Goal: Task Accomplishment & Management: Manage account settings

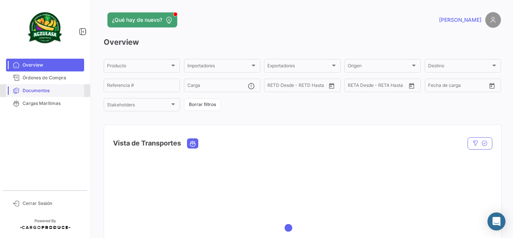
click at [50, 91] on span "Documentos" at bounding box center [52, 90] width 59 height 7
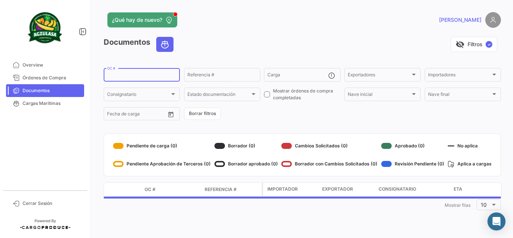
click at [157, 77] on input "OC #" at bounding box center [141, 75] width 69 height 5
paste input "UNIECGYE25290061"
type input "UNIECGYE25290061"
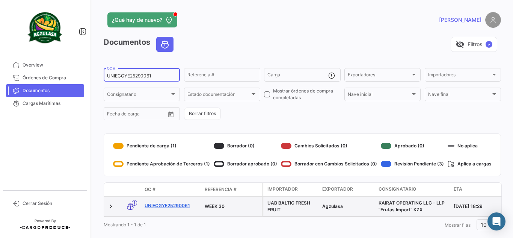
click at [162, 206] on link "UNIECGYE25290061" at bounding box center [171, 205] width 54 height 7
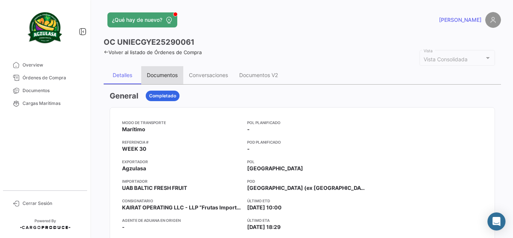
click at [172, 79] on div "Documentos" at bounding box center [162, 75] width 42 height 18
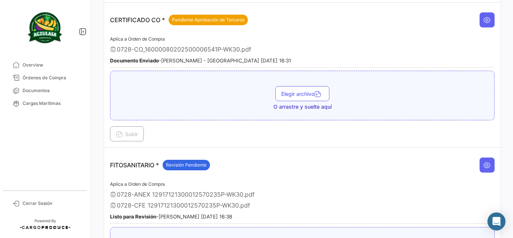
scroll to position [263, 0]
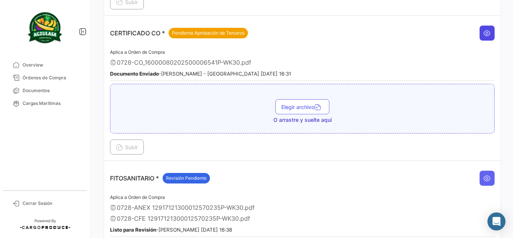
click at [479, 32] on button at bounding box center [486, 33] width 15 height 15
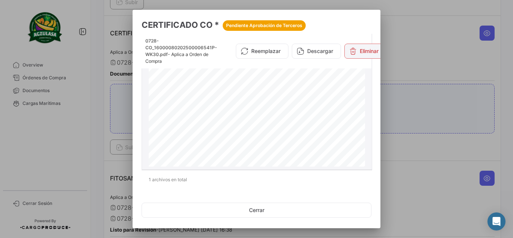
click at [351, 49] on icon at bounding box center [353, 51] width 8 height 8
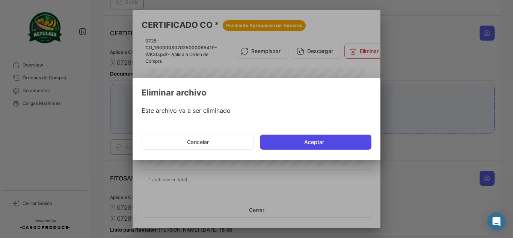
click at [284, 145] on button "Aceptar" at bounding box center [315, 141] width 111 height 15
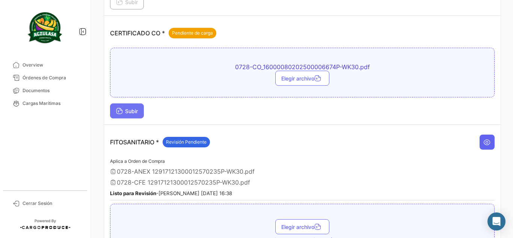
click at [130, 111] on span "Subir" at bounding box center [127, 111] width 22 height 6
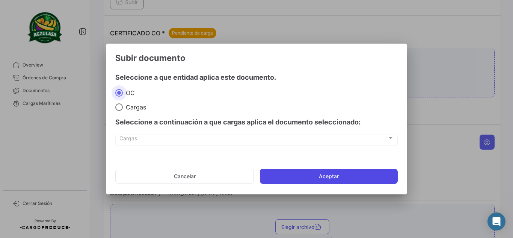
click at [324, 175] on button "Aceptar" at bounding box center [329, 176] width 138 height 15
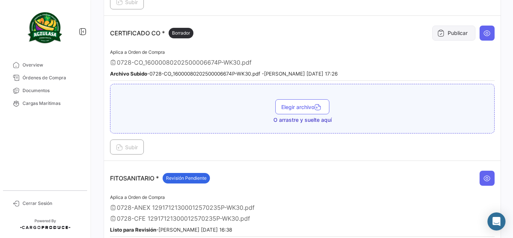
click at [442, 30] on button "Publicar" at bounding box center [453, 33] width 43 height 15
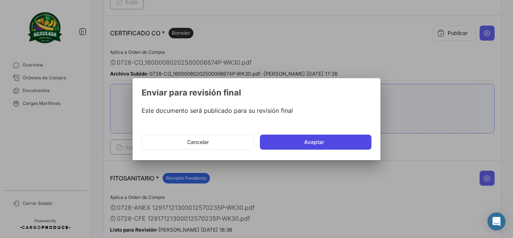
click at [302, 138] on button "Aceptar" at bounding box center [315, 141] width 111 height 15
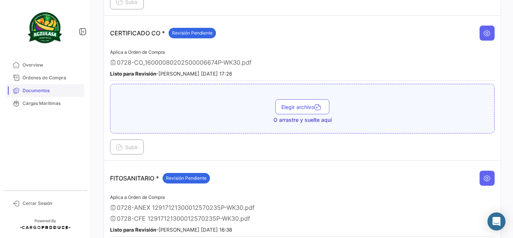
click at [62, 87] on span "Documentos" at bounding box center [52, 90] width 59 height 7
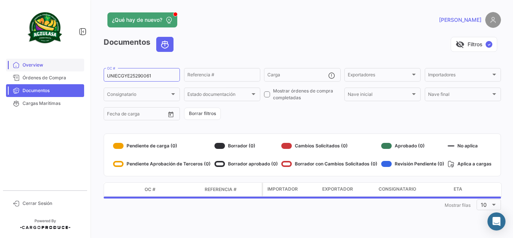
drag, startPoint x: 157, startPoint y: 74, endPoint x: 24, endPoint y: 61, distance: 133.5
click at [29, 62] on mat-sidenav-container "Overview Órdenes de Compra Documentos Cargas Marítimas Cerrar Sesión ¿Qué hay d…" at bounding box center [256, 119] width 513 height 238
paste input "PBO25290068"
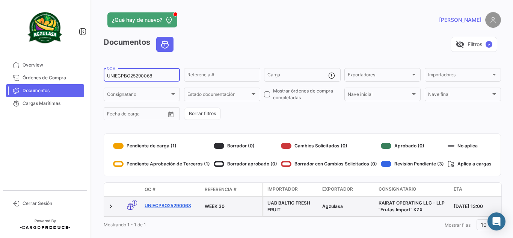
type input "UNIECPBO25290068"
click at [159, 203] on link "UNIECPBO25290068" at bounding box center [171, 205] width 54 height 7
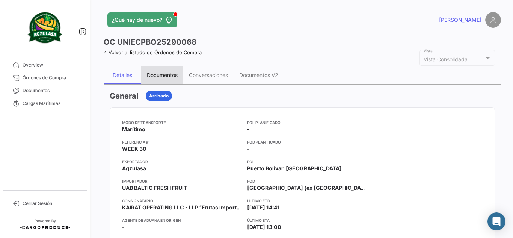
click at [162, 77] on div "Documentos" at bounding box center [162, 75] width 31 height 6
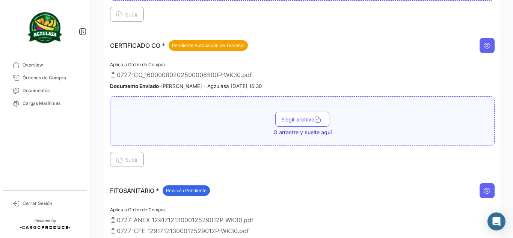
scroll to position [263, 0]
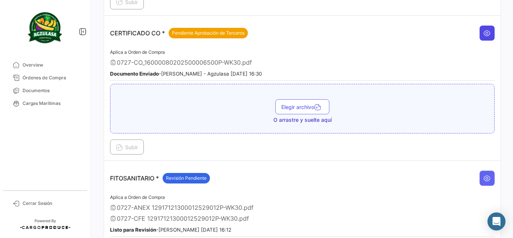
click at [479, 35] on button at bounding box center [486, 33] width 15 height 15
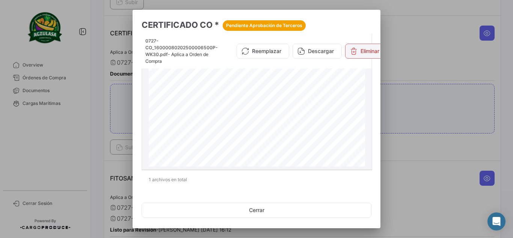
click at [356, 51] on icon at bounding box center [354, 51] width 8 height 8
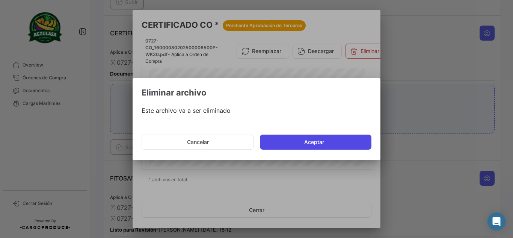
click at [312, 146] on button "Aceptar" at bounding box center [315, 141] width 111 height 15
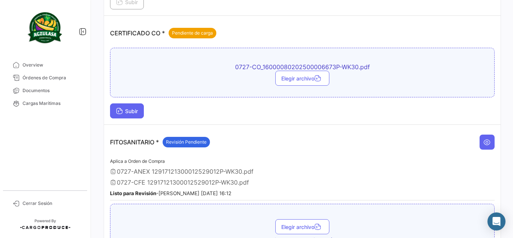
click at [123, 113] on span "Subir" at bounding box center [127, 111] width 22 height 6
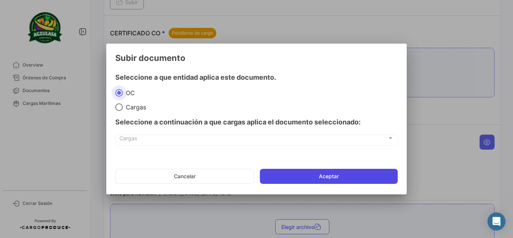
click at [271, 175] on button "Aceptar" at bounding box center [329, 176] width 138 height 15
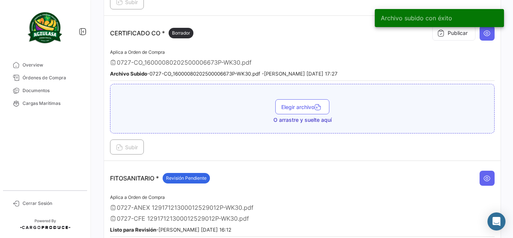
click at [442, 33] on div "Archivo subido con éxito" at bounding box center [439, 18] width 147 height 36
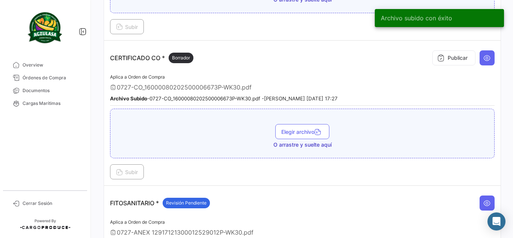
scroll to position [225, 0]
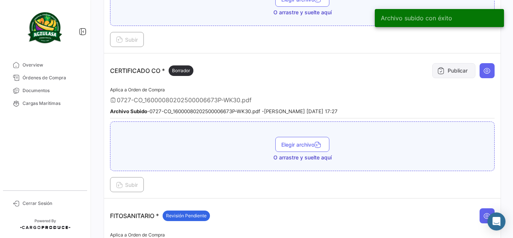
click at [471, 72] on button "Publicar" at bounding box center [453, 70] width 43 height 15
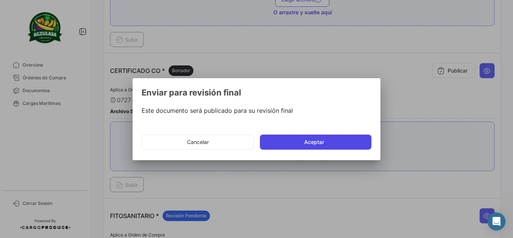
click at [316, 140] on button "Aceptar" at bounding box center [315, 141] width 111 height 15
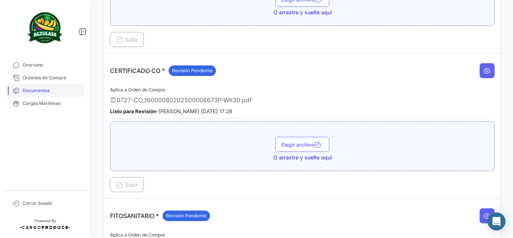
click at [60, 90] on span "Documentos" at bounding box center [52, 90] width 59 height 7
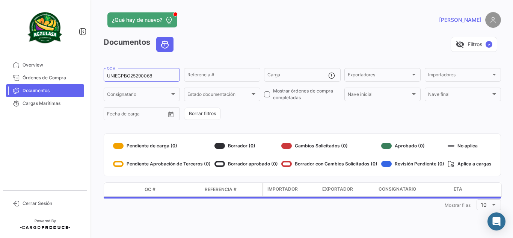
drag, startPoint x: 154, startPoint y: 74, endPoint x: 0, endPoint y: 58, distance: 154.7
click at [0, 58] on mat-sidenav-container "Overview Órdenes de Compra Documentos Cargas Marítimas Cerrar Sesión ¿Qué hay d…" at bounding box center [256, 119] width 513 height 238
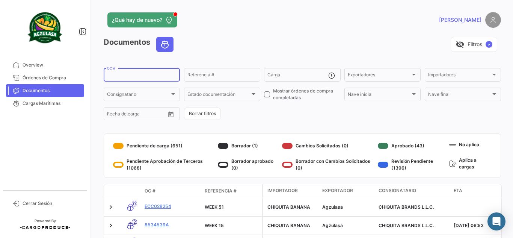
paste input "UNIECPBO25310005"
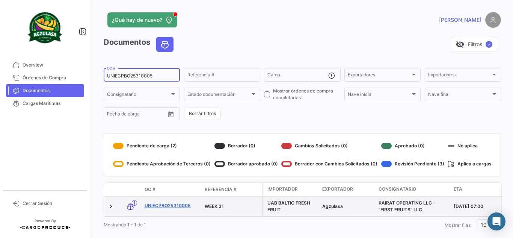
type input "UNIECPBO25310005"
click at [177, 207] on link "UNIECPBO25310005" at bounding box center [171, 205] width 54 height 7
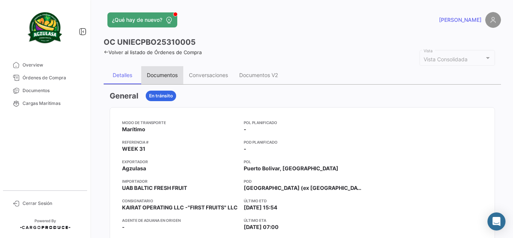
click at [182, 75] on div "Documentos" at bounding box center [162, 75] width 42 height 18
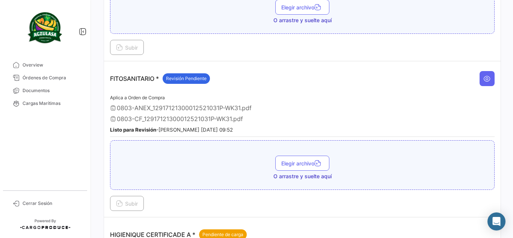
scroll to position [338, 0]
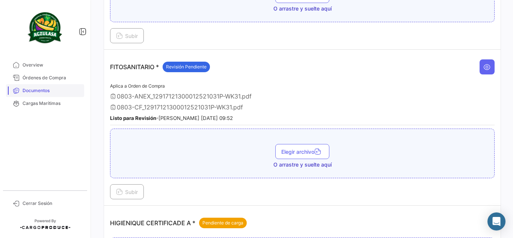
click at [36, 92] on span "Documentos" at bounding box center [52, 90] width 59 height 7
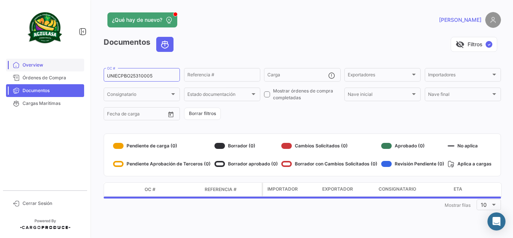
drag, startPoint x: 154, startPoint y: 77, endPoint x: 15, endPoint y: 65, distance: 139.3
click at [19, 66] on mat-sidenav-container "Overview Órdenes de Compra Documentos Cargas Marítimas Cerrar Sesión ¿Qué hay d…" at bounding box center [256, 119] width 513 height 238
paste input "6"
type input "UNIECPBO25310006"
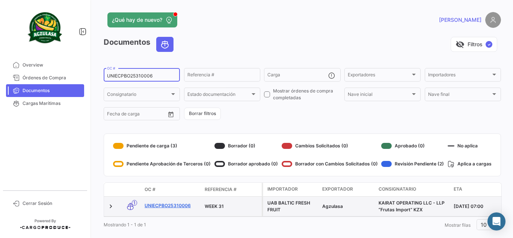
click at [156, 205] on link "UNIECPBO25310006" at bounding box center [171, 205] width 54 height 7
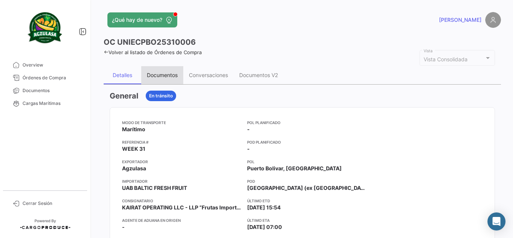
click at [172, 75] on div "Documentos" at bounding box center [162, 75] width 31 height 6
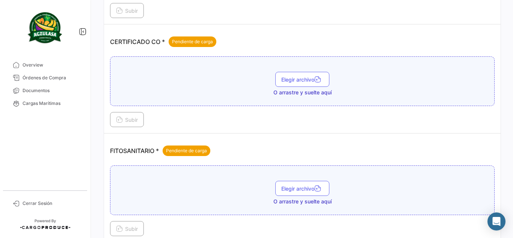
scroll to position [263, 0]
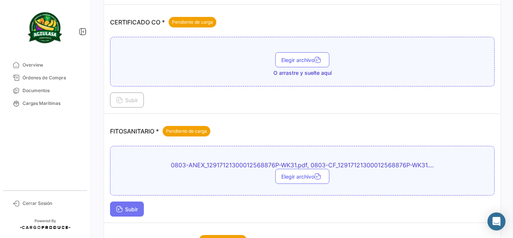
click at [132, 210] on span "Subir" at bounding box center [127, 209] width 22 height 6
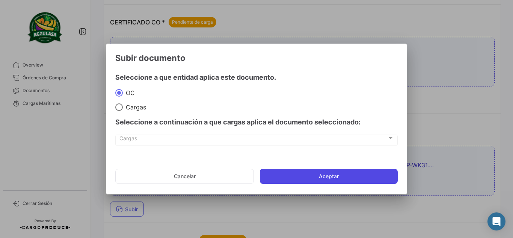
click at [301, 172] on button "Aceptar" at bounding box center [329, 176] width 138 height 15
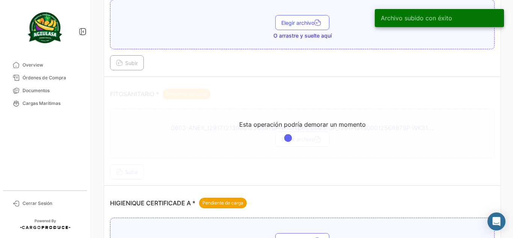
scroll to position [300, 0]
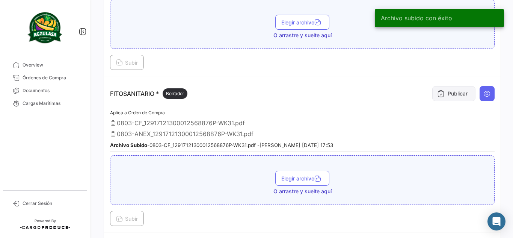
click at [459, 94] on button "Publicar" at bounding box center [453, 93] width 43 height 15
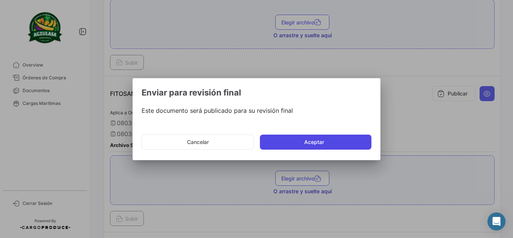
click at [342, 137] on button "Aceptar" at bounding box center [315, 141] width 111 height 15
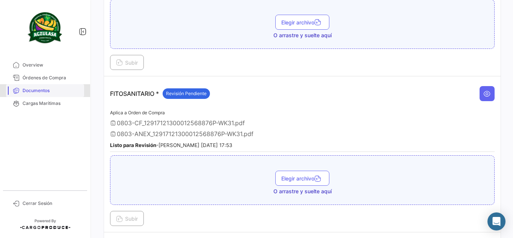
click at [59, 90] on span "Documentos" at bounding box center [52, 90] width 59 height 7
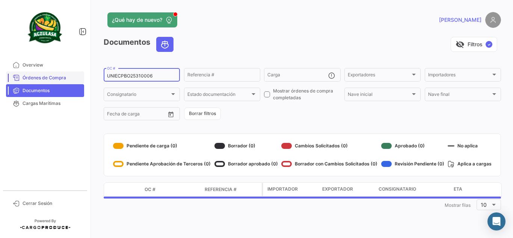
drag, startPoint x: 158, startPoint y: 75, endPoint x: 18, endPoint y: 72, distance: 139.3
click at [30, 72] on mat-sidenav-container "Overview Órdenes de Compra Documentos Cargas Marítimas Cerrar Sesión ¿Qué hay d…" at bounding box center [256, 119] width 513 height 238
paste input "37"
type input "UNIECPBO25310037"
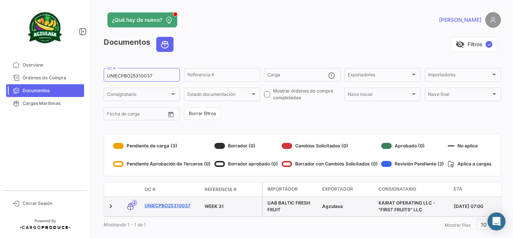
click at [182, 206] on link "UNIECPBO25310037" at bounding box center [171, 205] width 54 height 7
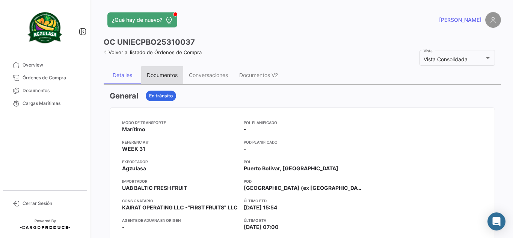
click at [173, 79] on div "Documentos" at bounding box center [162, 75] width 42 height 18
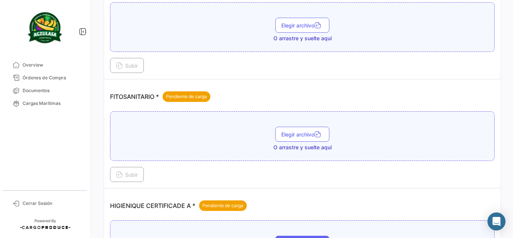
scroll to position [300, 0]
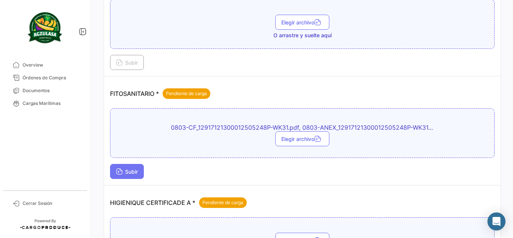
click at [138, 166] on button "Subir" at bounding box center [127, 171] width 34 height 15
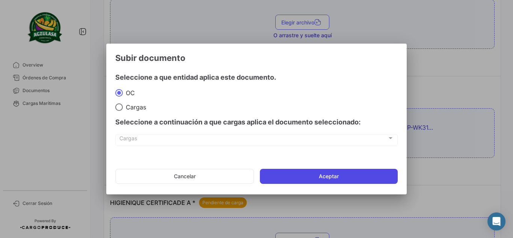
click at [305, 170] on button "Aceptar" at bounding box center [329, 176] width 138 height 15
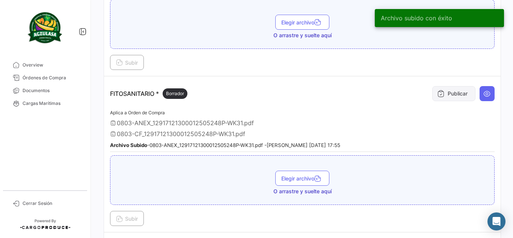
click at [456, 87] on button "Publicar" at bounding box center [453, 93] width 43 height 15
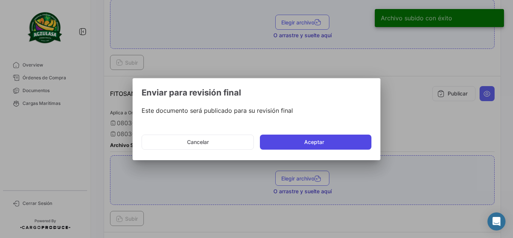
click at [351, 144] on button "Aceptar" at bounding box center [315, 141] width 111 height 15
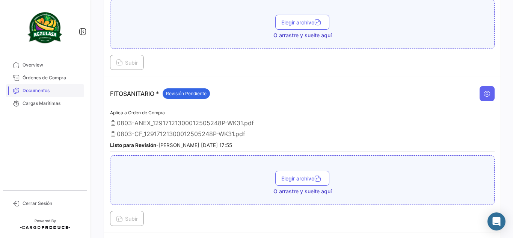
click at [64, 95] on link "Documentos" at bounding box center [45, 90] width 78 height 13
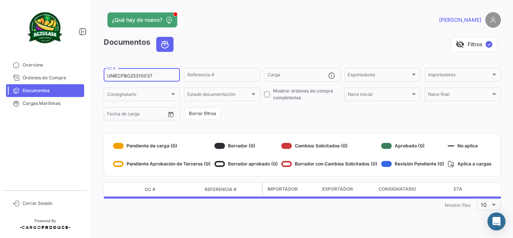
drag, startPoint x: 83, startPoint y: 77, endPoint x: 5, endPoint y: 68, distance: 78.9
click at [2, 67] on mat-sidenav-container "Overview Órdenes de Compra Documentos Cargas Marítimas Cerrar Sesión ¿Qué hay d…" at bounding box center [256, 119] width 513 height 238
paste input "GYE25310001"
type input "UNIECGYE25310001"
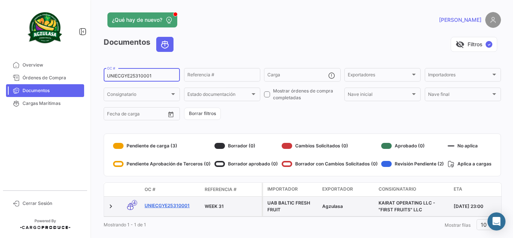
click at [181, 203] on link "UNIECGYE25310001" at bounding box center [171, 205] width 54 height 7
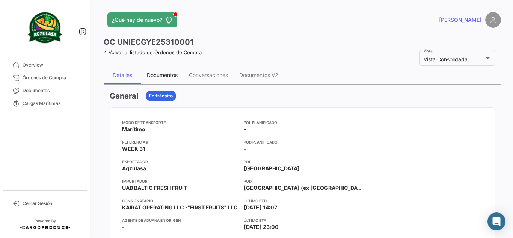
click at [163, 74] on div "Documentos" at bounding box center [162, 75] width 31 height 6
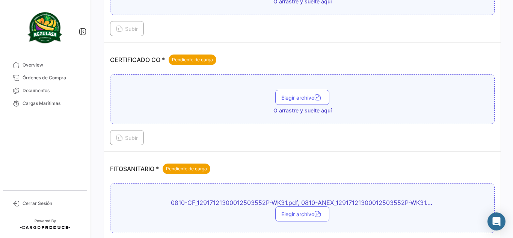
scroll to position [300, 0]
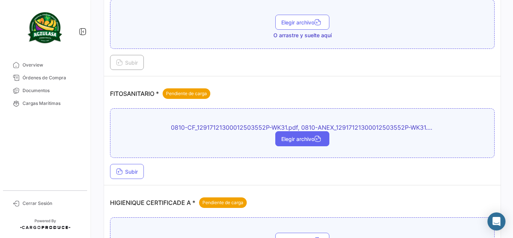
click at [286, 140] on span "Elegir archivo" at bounding box center [302, 138] width 42 height 6
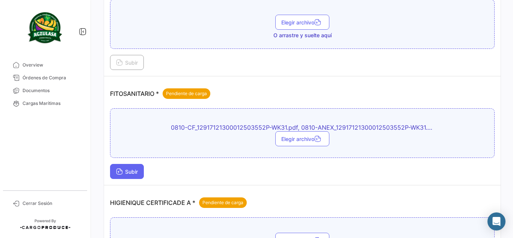
click at [144, 166] on button "Subir" at bounding box center [127, 171] width 34 height 15
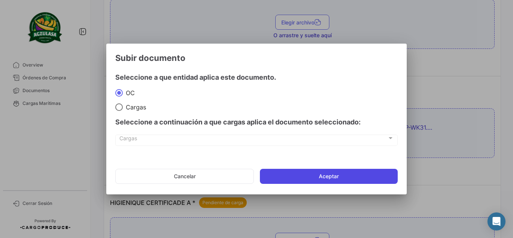
click at [303, 170] on button "Aceptar" at bounding box center [329, 176] width 138 height 15
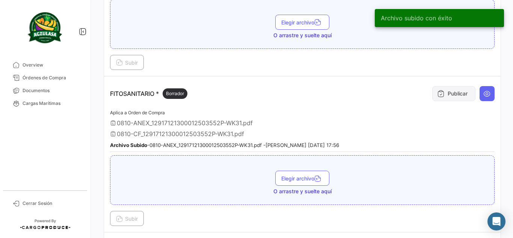
click at [453, 87] on button "Publicar" at bounding box center [453, 93] width 43 height 15
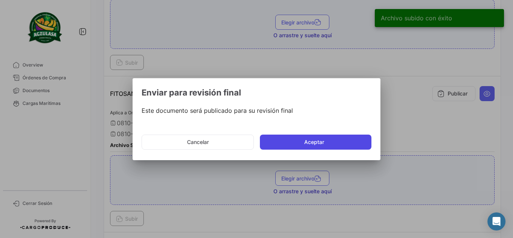
click at [317, 138] on button "Aceptar" at bounding box center [315, 141] width 111 height 15
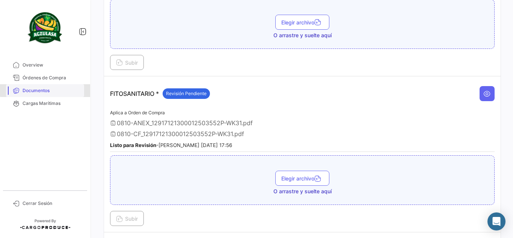
click at [55, 89] on span "Documentos" at bounding box center [52, 90] width 59 height 7
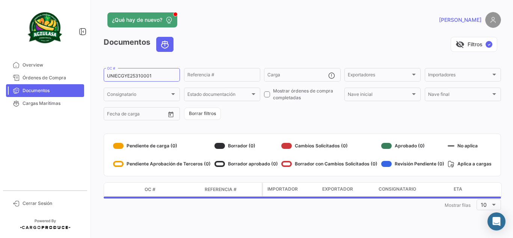
drag, startPoint x: 167, startPoint y: 72, endPoint x: 85, endPoint y: 70, distance: 82.2
click at [85, 70] on mat-sidenav-container "Overview Órdenes de Compra Documentos Cargas Marítimas Cerrar Sesión ¿Qué hay d…" at bounding box center [256, 119] width 513 height 238
click at [164, 78] on input "UNIECGYE25310001" at bounding box center [141, 75] width 69 height 5
drag, startPoint x: 161, startPoint y: 78, endPoint x: 56, endPoint y: 77, distance: 104.3
click at [56, 77] on mat-sidenav-container "Overview Órdenes de Compra Documentos Cargas Marítimas Cerrar Sesión ¿Qué hay d…" at bounding box center [256, 119] width 513 height 238
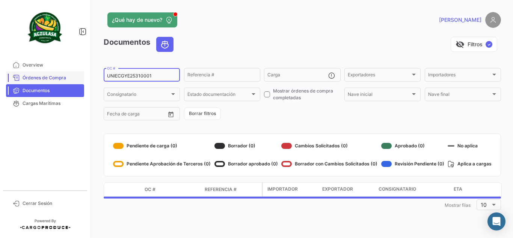
paste input "PBO25310008"
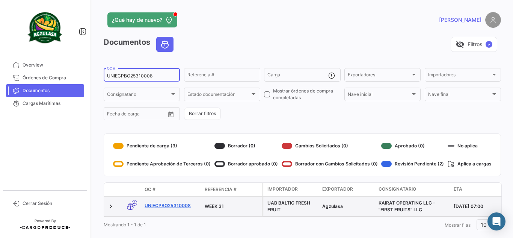
type input "UNIECPBO25310008"
click at [177, 206] on link "UNIECPBO25310008" at bounding box center [171, 205] width 54 height 7
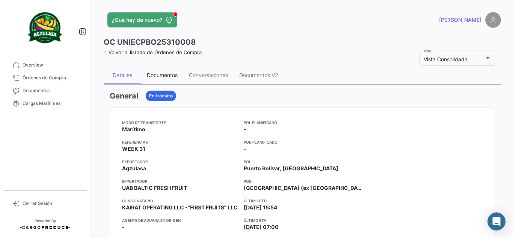
click at [176, 75] on div "Documentos" at bounding box center [162, 75] width 31 height 6
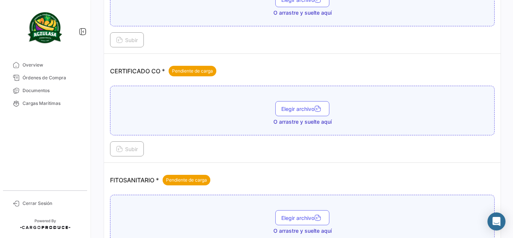
scroll to position [263, 0]
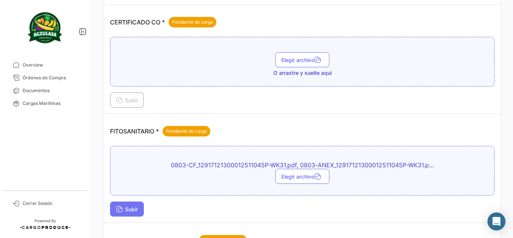
click at [132, 209] on span "Subir" at bounding box center [127, 209] width 22 height 6
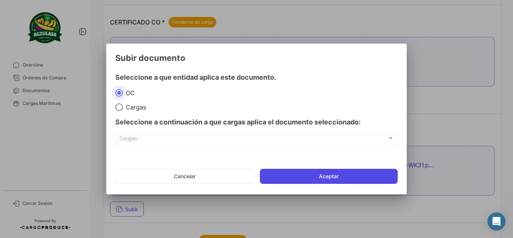
click at [298, 178] on button "Aceptar" at bounding box center [329, 176] width 138 height 15
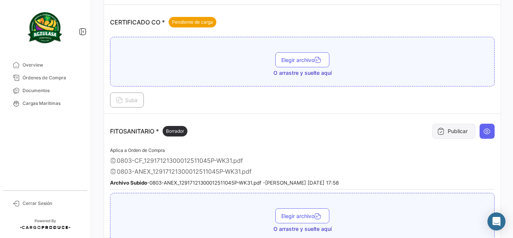
click at [463, 128] on button "Publicar" at bounding box center [453, 130] width 43 height 15
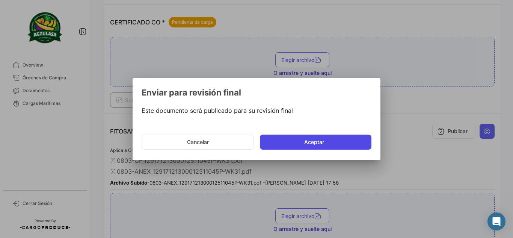
click at [273, 139] on button "Aceptar" at bounding box center [315, 141] width 111 height 15
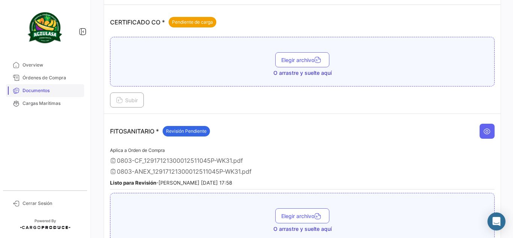
click at [60, 95] on link "Documentos" at bounding box center [45, 90] width 78 height 13
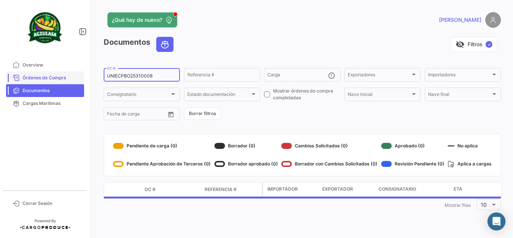
drag, startPoint x: 163, startPoint y: 73, endPoint x: 33, endPoint y: 72, distance: 129.9
click at [35, 72] on mat-sidenav-container "Overview Órdenes de Compra Documentos Cargas Marítimas Cerrar Sesión ¿Qué hay d…" at bounding box center [256, 119] width 513 height 238
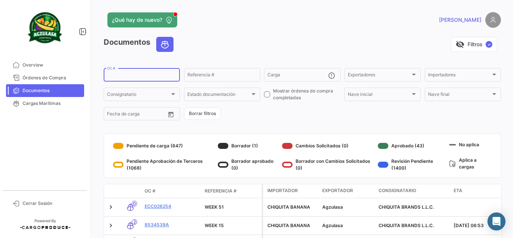
paste input "6425689450"
type input "6425689450"
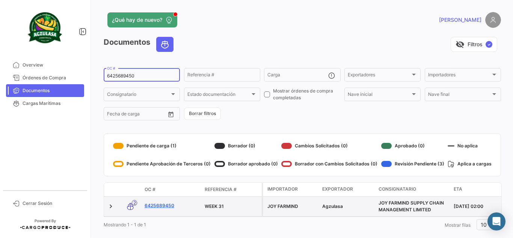
click at [159, 206] on link "6425689450" at bounding box center [171, 205] width 54 height 7
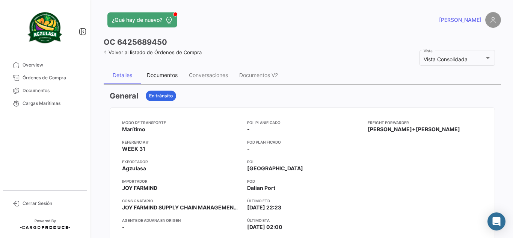
click at [158, 71] on div "Documentos" at bounding box center [162, 75] width 42 height 18
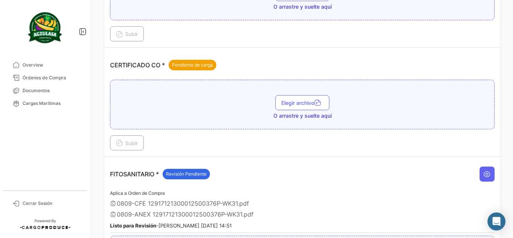
scroll to position [263, 0]
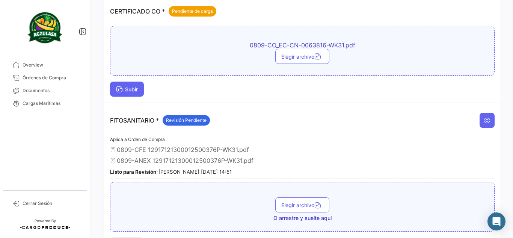
click at [134, 91] on span "Subir" at bounding box center [127, 89] width 22 height 6
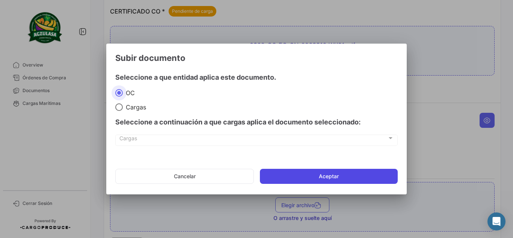
click at [300, 172] on button "Aceptar" at bounding box center [329, 176] width 138 height 15
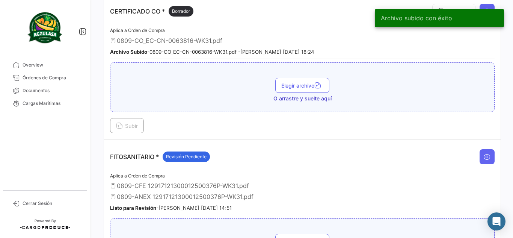
scroll to position [188, 0]
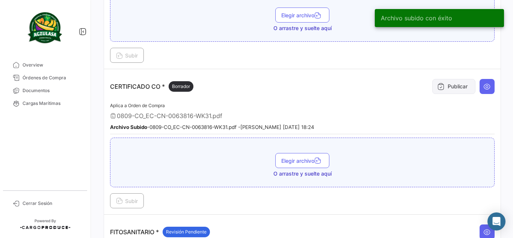
click at [450, 84] on button "Publicar" at bounding box center [453, 86] width 43 height 15
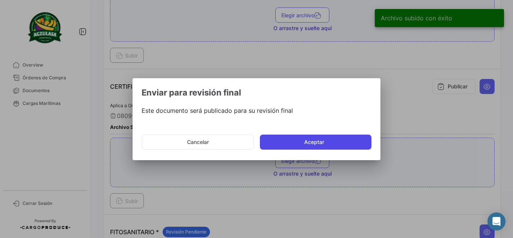
click at [312, 143] on button "Aceptar" at bounding box center [315, 141] width 111 height 15
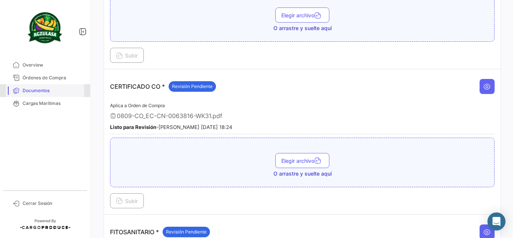
click at [41, 89] on span "Documentos" at bounding box center [52, 90] width 59 height 7
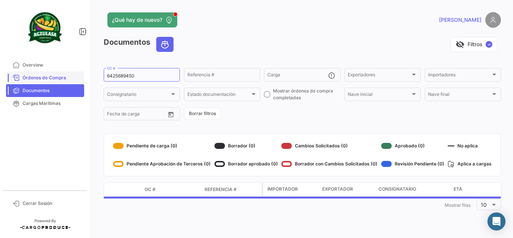
drag, startPoint x: 152, startPoint y: 76, endPoint x: 35, endPoint y: 74, distance: 116.4
click at [41, 72] on mat-sidenav-container "Overview Órdenes de Compra Documentos Cargas Marítimas Cerrar Sesión ¿Qué hay d…" at bounding box center [256, 119] width 513 height 238
paste input "EBKG13770947"
type input "EBKG13770947"
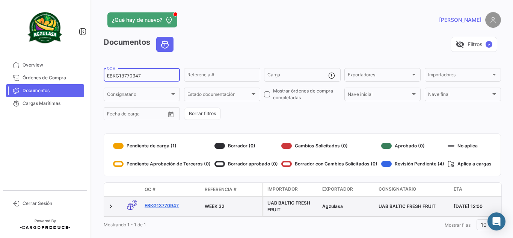
click at [163, 205] on link "EBKG13770947" at bounding box center [171, 205] width 54 height 7
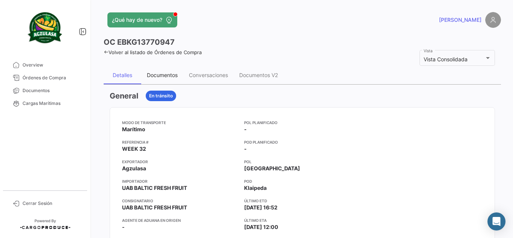
click at [161, 74] on div "Documentos" at bounding box center [162, 75] width 31 height 6
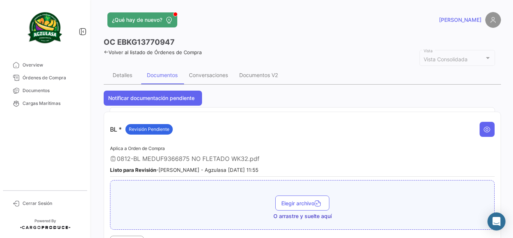
scroll to position [150, 0]
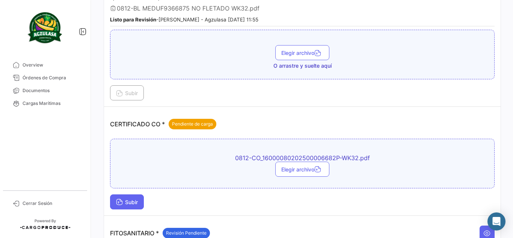
click at [129, 203] on span "Subir" at bounding box center [127, 202] width 22 height 6
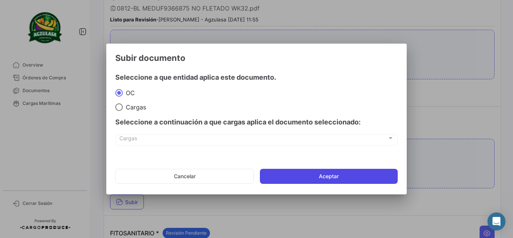
click at [343, 175] on button "Aceptar" at bounding box center [329, 176] width 138 height 15
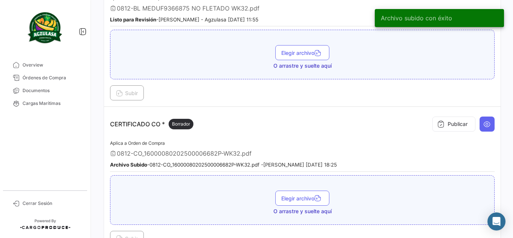
click at [455, 121] on button "Publicar" at bounding box center [453, 123] width 43 height 15
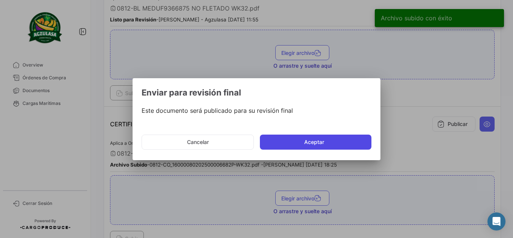
click at [296, 143] on button "Aceptar" at bounding box center [315, 141] width 111 height 15
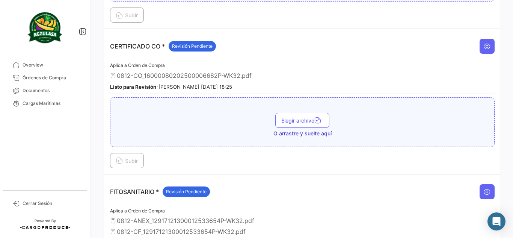
scroll to position [188, 0]
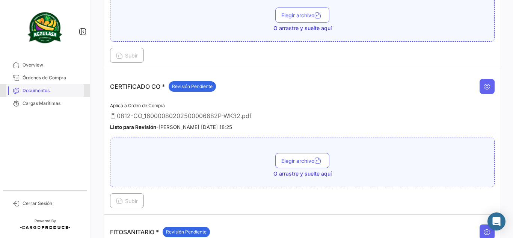
click at [48, 92] on span "Documentos" at bounding box center [52, 90] width 59 height 7
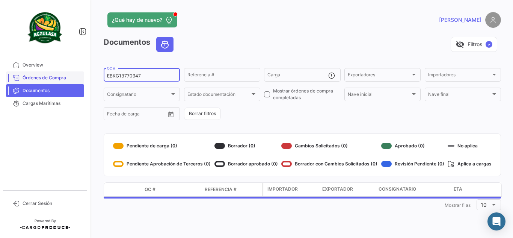
drag, startPoint x: 152, startPoint y: 77, endPoint x: 26, endPoint y: 75, distance: 125.4
click at [32, 75] on mat-sidenav-container "Overview Órdenes de Compra Documentos Cargas Marítimas Cerrar Sesión ¿Qué hay d…" at bounding box center [256, 119] width 513 height 238
paste input "GYE500174200"
type input "GYE500174200"
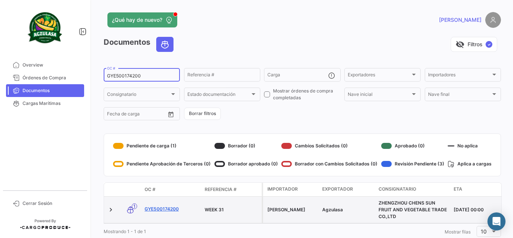
click at [167, 206] on link "GYE500174200" at bounding box center [171, 208] width 54 height 7
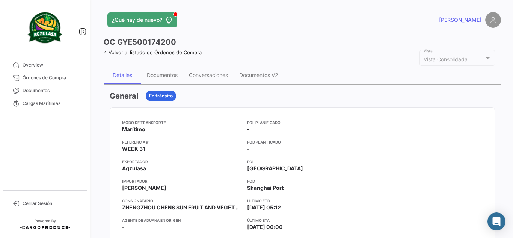
click at [160, 76] on div "Documentos" at bounding box center [162, 75] width 31 height 6
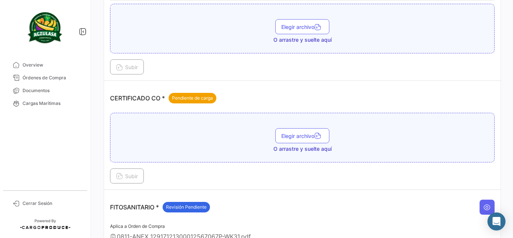
scroll to position [188, 0]
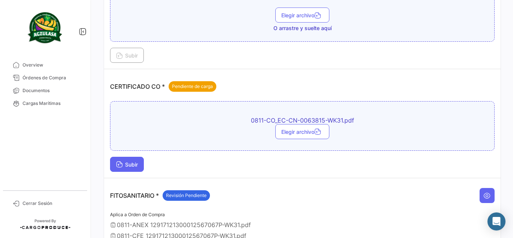
click at [131, 167] on span "Subir" at bounding box center [127, 164] width 22 height 6
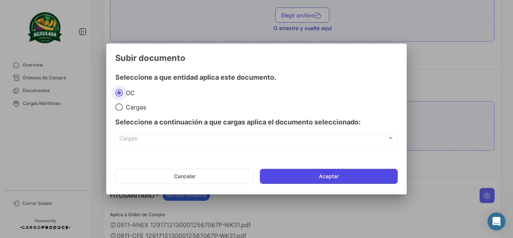
click at [306, 173] on button "Aceptar" at bounding box center [329, 176] width 138 height 15
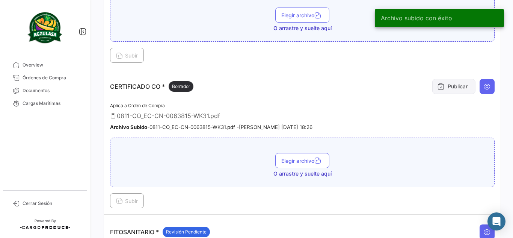
click at [440, 84] on icon at bounding box center [441, 87] width 8 height 8
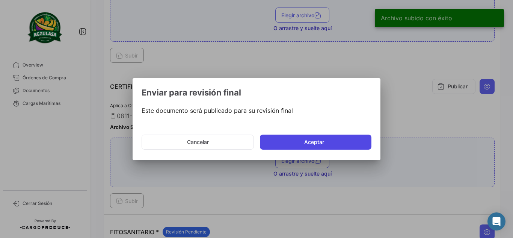
click at [295, 140] on button "Aceptar" at bounding box center [315, 141] width 111 height 15
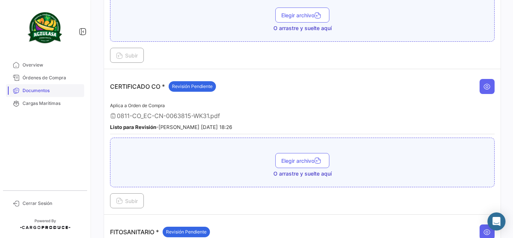
click at [55, 93] on span "Documentos" at bounding box center [52, 90] width 59 height 7
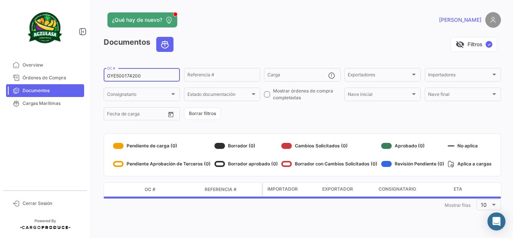
drag, startPoint x: 155, startPoint y: 77, endPoint x: 5, endPoint y: 75, distance: 150.1
click at [0, 75] on mat-sidenav-container "Overview Órdenes de Compra Documentos Cargas Marítimas Cerrar Sesión ¿Qué hay d…" at bounding box center [256, 119] width 513 height 238
paste input "UNIECPBO25310005"
type input "UNIECPBO25310005"
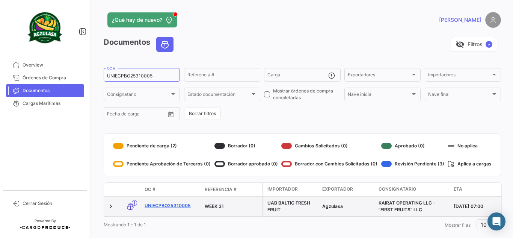
click at [184, 205] on link "UNIECPBO25310005" at bounding box center [171, 205] width 54 height 7
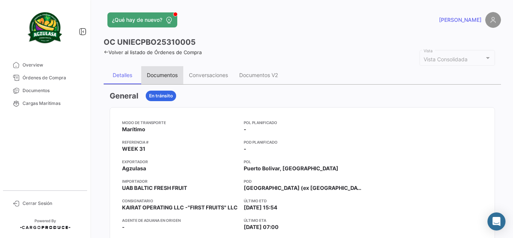
click at [171, 75] on div "Documentos" at bounding box center [162, 75] width 31 height 6
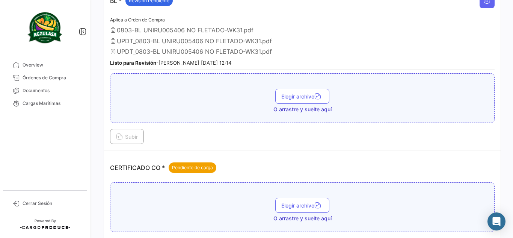
scroll to position [200, 0]
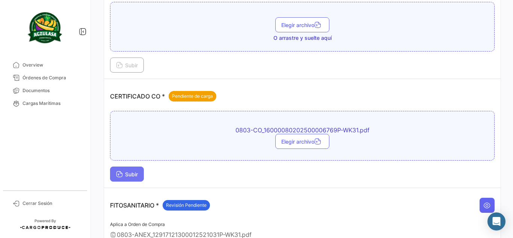
click at [135, 174] on span "Subir" at bounding box center [127, 174] width 22 height 6
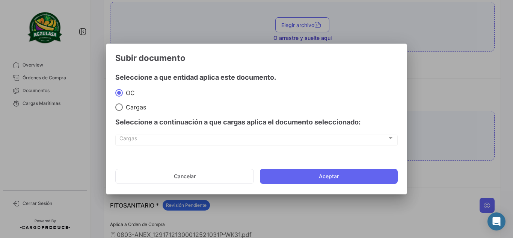
drag, startPoint x: 289, startPoint y: 179, endPoint x: 263, endPoint y: 114, distance: 69.6
click at [287, 172] on button "Aceptar" at bounding box center [329, 176] width 138 height 15
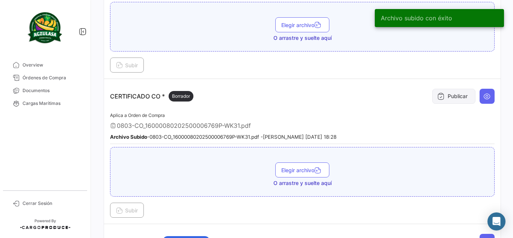
click at [453, 97] on button "Publicar" at bounding box center [453, 96] width 43 height 15
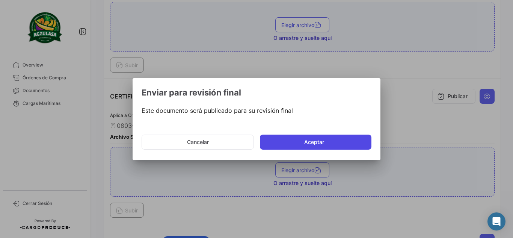
click at [302, 137] on button "Aceptar" at bounding box center [315, 141] width 111 height 15
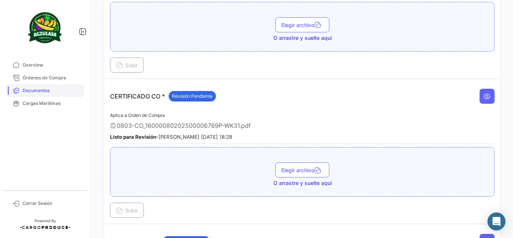
click at [52, 90] on span "Documentos" at bounding box center [52, 90] width 59 height 7
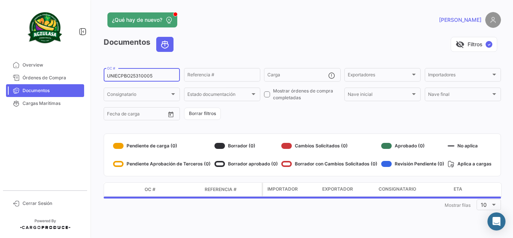
drag, startPoint x: 171, startPoint y: 77, endPoint x: 0, endPoint y: 62, distance: 171.8
click at [0, 62] on mat-sidenav-container "Overview Órdenes de Compra Documentos Cargas Marítimas Cerrar Sesión ¿Qué hay d…" at bounding box center [256, 119] width 513 height 238
